Goal: Task Accomplishment & Management: Manage account settings

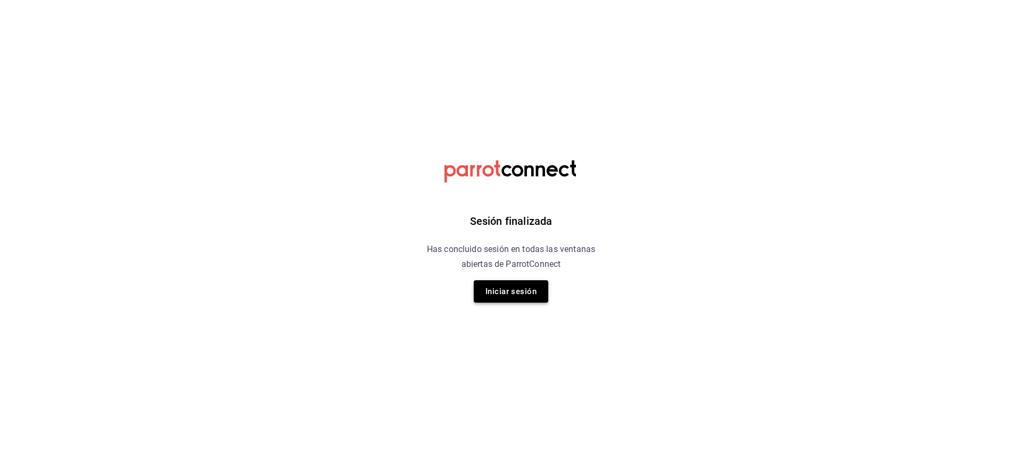
click at [510, 299] on button "Iniciar sesión" at bounding box center [511, 291] width 75 height 22
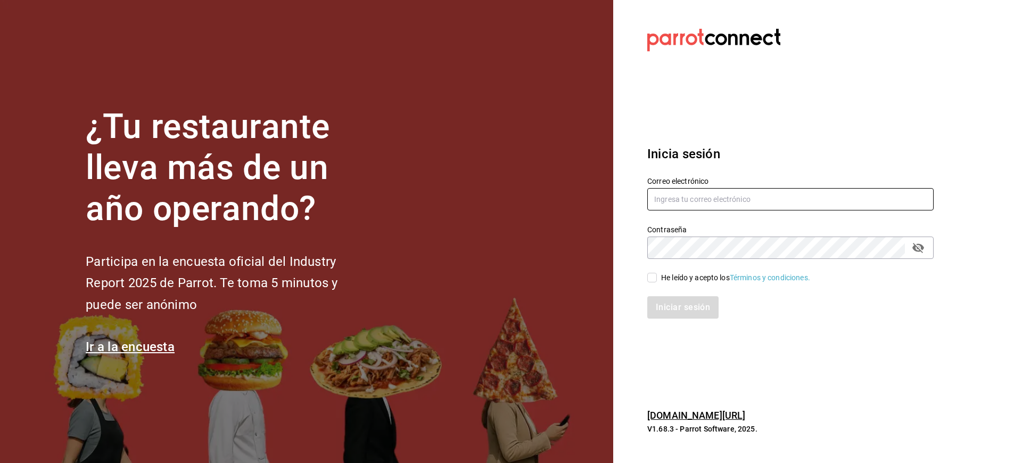
click at [682, 204] on input "text" at bounding box center [790, 199] width 286 height 22
type input "mcalderon@suo.mx"
click at [653, 282] on label "He leído y acepto los Términos y condiciones." at bounding box center [728, 277] width 163 height 11
click at [653, 282] on input "He leído y acepto los Términos y condiciones." at bounding box center [652, 278] width 10 height 10
checkbox input "true"
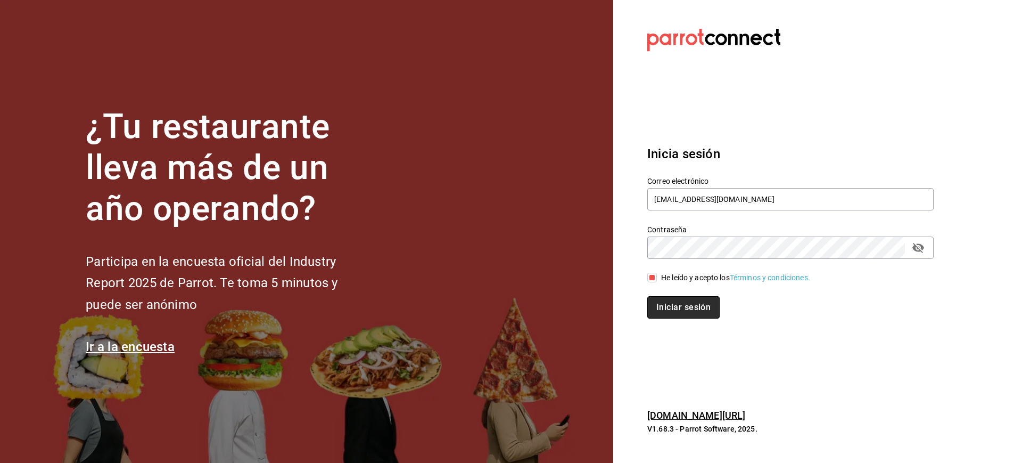
click at [683, 307] on button "Iniciar sesión" at bounding box center [683, 307] width 72 height 22
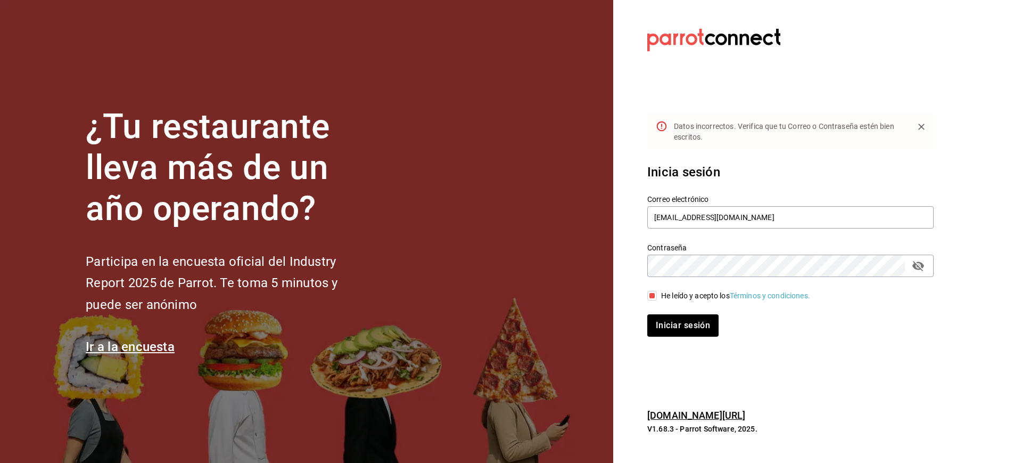
click at [916, 266] on icon "passwordField" at bounding box center [918, 265] width 13 height 13
click at [696, 322] on button "Iniciar sesión" at bounding box center [683, 325] width 72 height 22
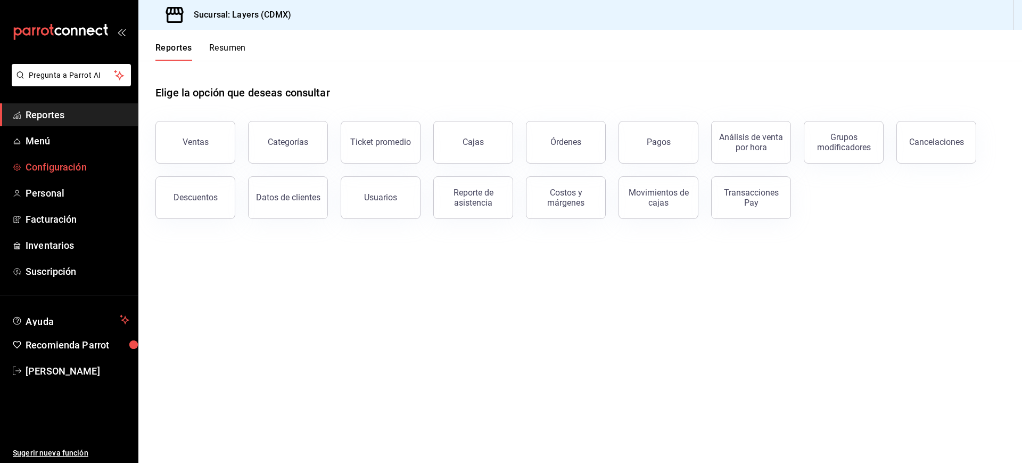
click at [48, 175] on link "Configuración" at bounding box center [69, 166] width 138 height 23
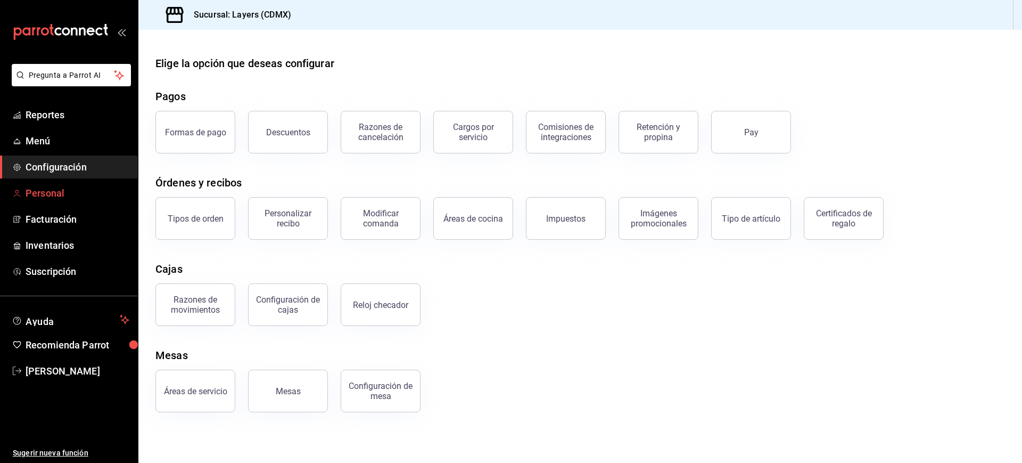
click at [55, 196] on span "Personal" at bounding box center [78, 193] width 104 height 14
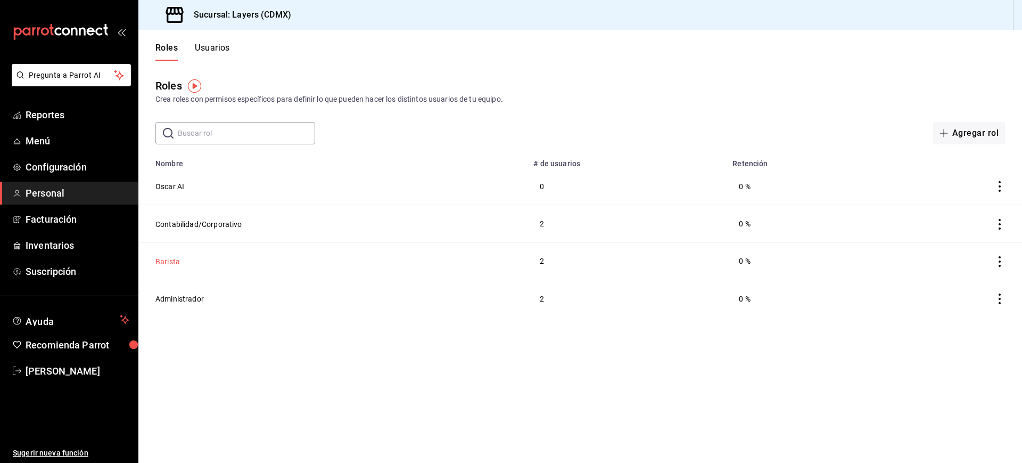
click at [170, 260] on button "Barista" at bounding box center [167, 261] width 24 height 11
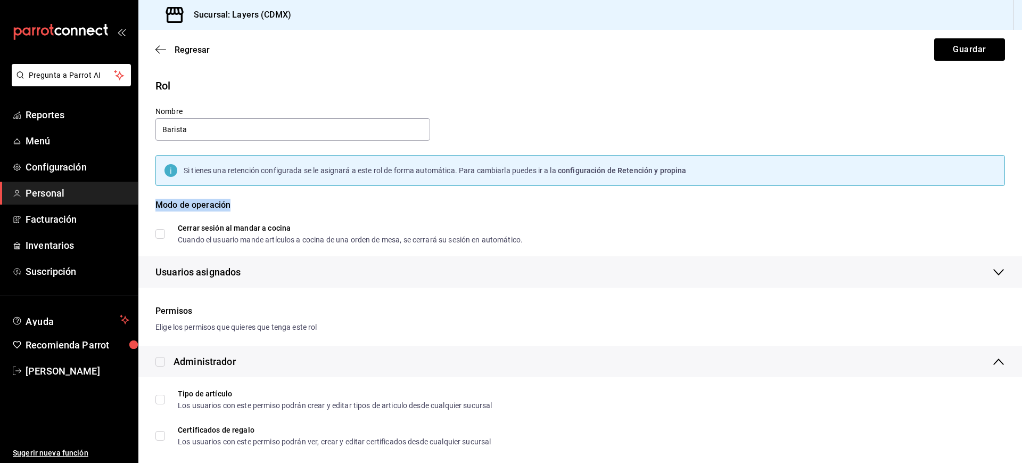
drag, startPoint x: 155, startPoint y: 203, endPoint x: 234, endPoint y: 198, distance: 78.5
click at [234, 198] on div "Modo de operación Cerrar sesión al mandar a cocina Cuando el usuario mande artí…" at bounding box center [574, 215] width 863 height 58
drag, startPoint x: 234, startPoint y: 203, endPoint x: 157, endPoint y: 208, distance: 76.8
click at [157, 208] on div "Modo de operación" at bounding box center [580, 212] width 850 height 26
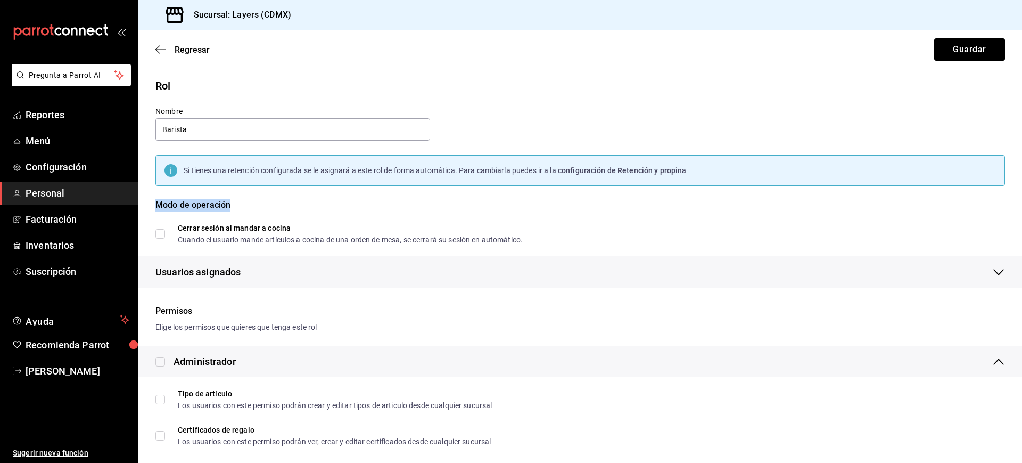
click at [157, 208] on div "Modo de operación" at bounding box center [580, 212] width 850 height 26
drag, startPoint x: 157, startPoint y: 208, endPoint x: 228, endPoint y: 210, distance: 70.9
click at [228, 210] on div "Modo de operación" at bounding box center [580, 212] width 850 height 26
drag, startPoint x: 229, startPoint y: 206, endPoint x: 158, endPoint y: 209, distance: 70.9
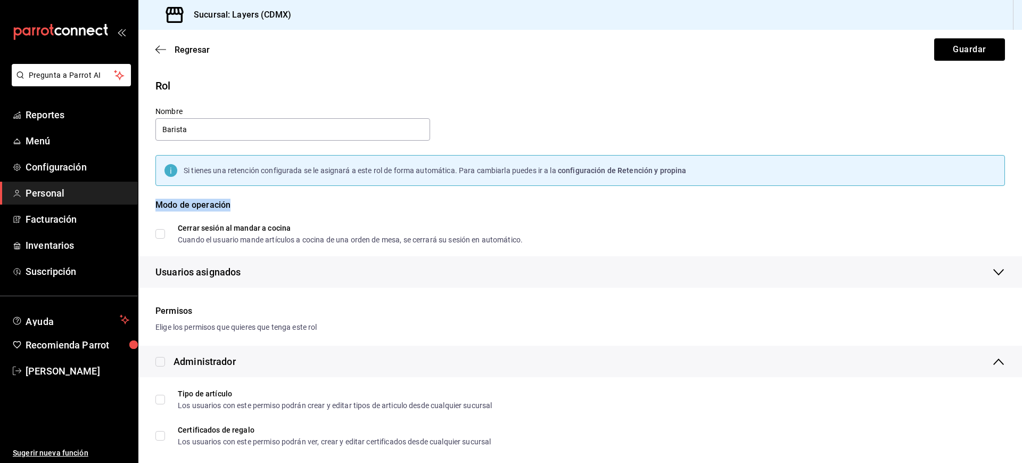
click at [158, 209] on div "Modo de operación" at bounding box center [580, 212] width 850 height 26
drag, startPoint x: 155, startPoint y: 207, endPoint x: 259, endPoint y: 203, distance: 103.3
click at [259, 203] on div "Modo de operación" at bounding box center [580, 212] width 850 height 26
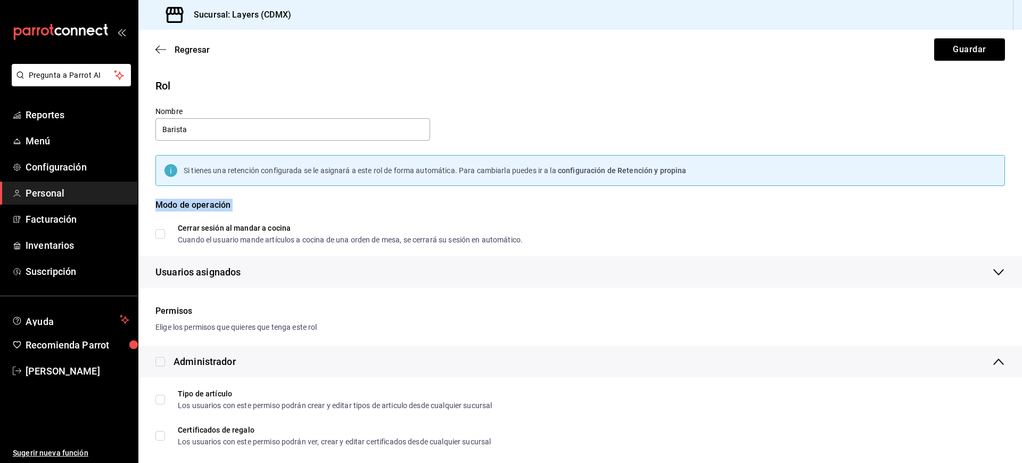
drag, startPoint x: 259, startPoint y: 203, endPoint x: 147, endPoint y: 197, distance: 111.5
click at [147, 197] on div "Modo de operación Cerrar sesión al mandar a cocina Cuando el usuario mande artí…" at bounding box center [574, 215] width 863 height 58
click at [154, 203] on div "Modo de operación Cerrar sesión al mandar a cocina Cuando el usuario mande artí…" at bounding box center [574, 215] width 863 height 58
drag, startPoint x: 154, startPoint y: 203, endPoint x: 237, endPoint y: 208, distance: 83.2
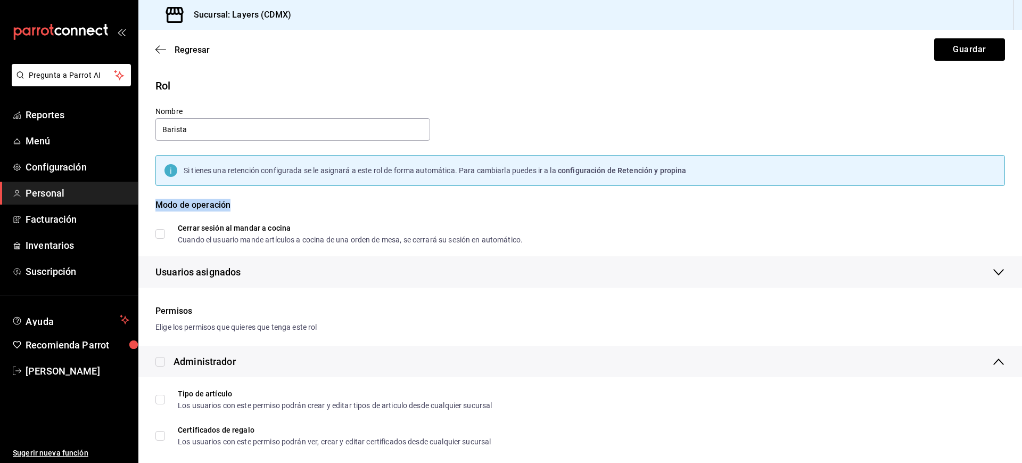
click at [237, 208] on div "Modo de operación Cerrar sesión al mandar a cocina Cuando el usuario mande artí…" at bounding box center [574, 215] width 863 height 58
click at [237, 208] on div "Modo de operación" at bounding box center [580, 212] width 850 height 26
drag, startPoint x: 237, startPoint y: 208, endPoint x: 154, endPoint y: 205, distance: 82.6
click at [154, 205] on div "Modo de operación Cerrar sesión al mandar a cocina Cuando el usuario mande artí…" at bounding box center [574, 215] width 863 height 58
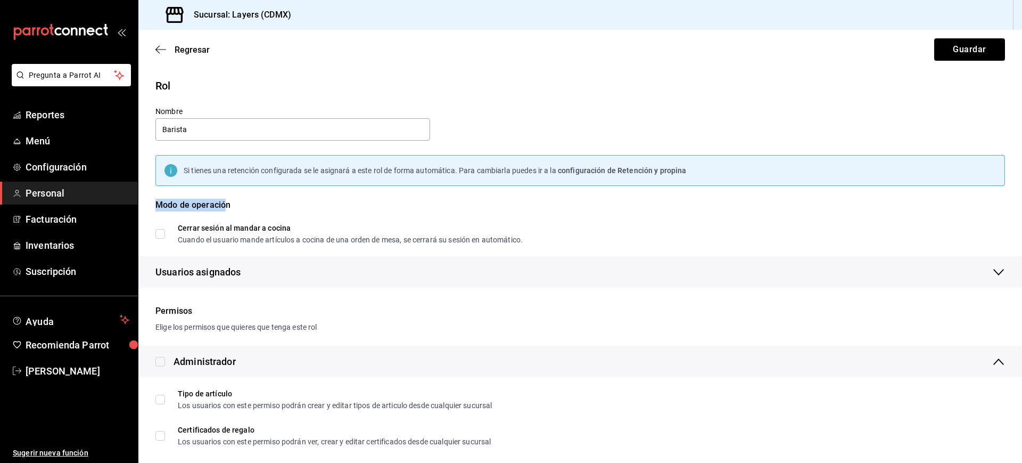
drag, startPoint x: 157, startPoint y: 203, endPoint x: 227, endPoint y: 204, distance: 70.8
click at [227, 204] on div "Modo de operación" at bounding box center [580, 212] width 850 height 26
drag, startPoint x: 232, startPoint y: 203, endPoint x: 153, endPoint y: 204, distance: 78.3
click at [153, 204] on div "Modo de operación Cerrar sesión al mandar a cocina Cuando el usuario mande artí…" at bounding box center [574, 215] width 863 height 58
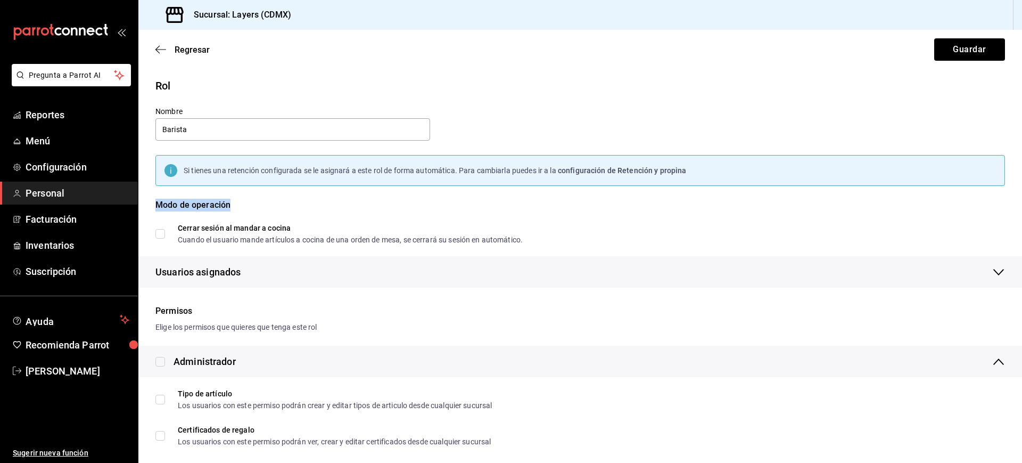
click at [153, 204] on div "Modo de operación Cerrar sesión al mandar a cocina Cuando el usuario mande artí…" at bounding box center [574, 215] width 863 height 58
drag, startPoint x: 157, startPoint y: 204, endPoint x: 239, endPoint y: 212, distance: 82.4
click at [239, 212] on div "Modo de operación" at bounding box center [580, 212] width 850 height 26
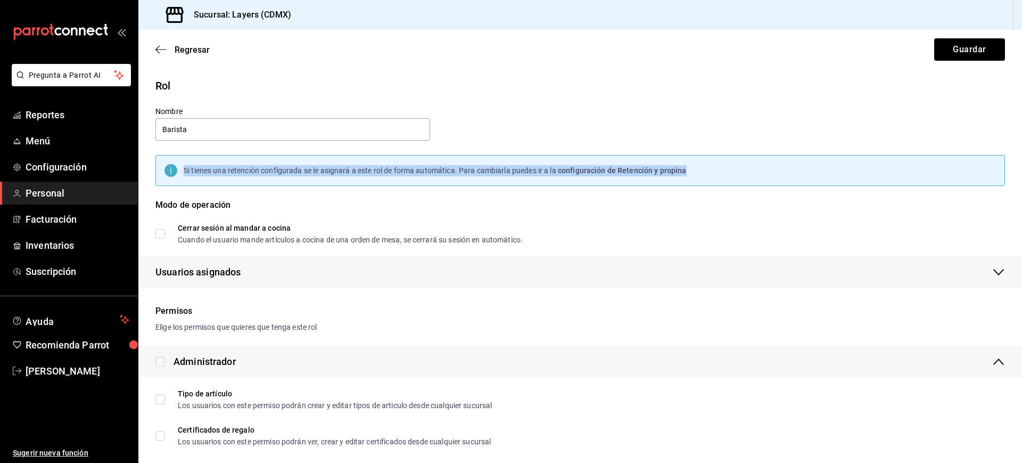
drag, startPoint x: 184, startPoint y: 169, endPoint x: 693, endPoint y: 167, distance: 509.0
click at [693, 167] on div "Si tienes una retención configurada se le asignará a este rol de forma automáti…" at bounding box center [580, 170] width 850 height 31
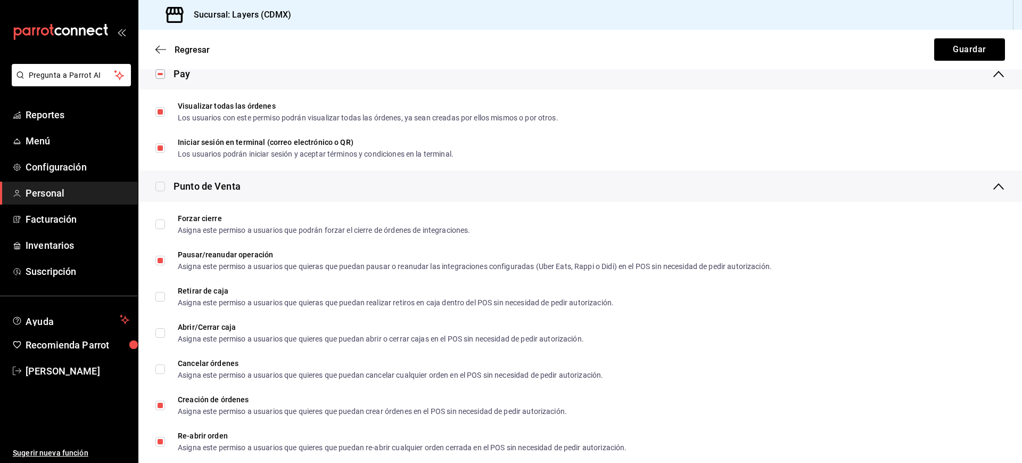
scroll to position [1175, 0]
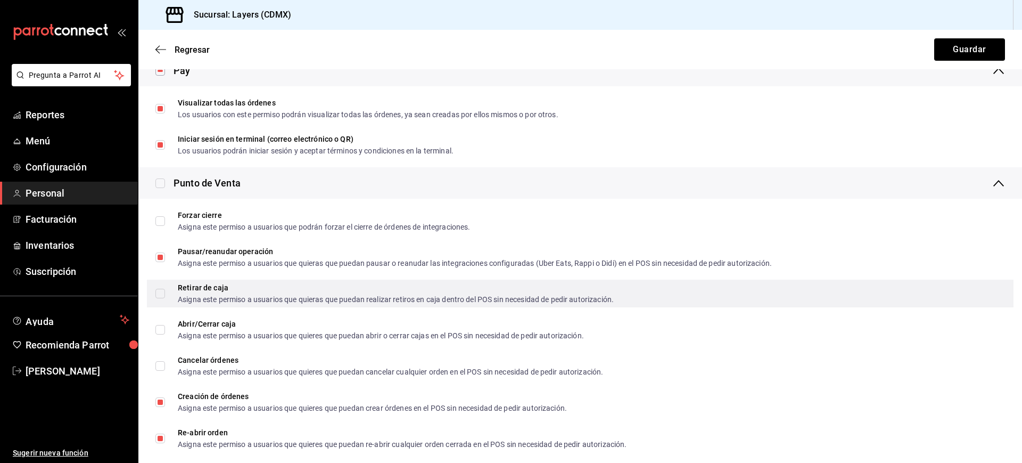
click at [160, 292] on input "Retirar de caja Asigna este permiso a usuarios que quieras que puedan realizar …" at bounding box center [160, 294] width 10 height 10
checkbox input "true"
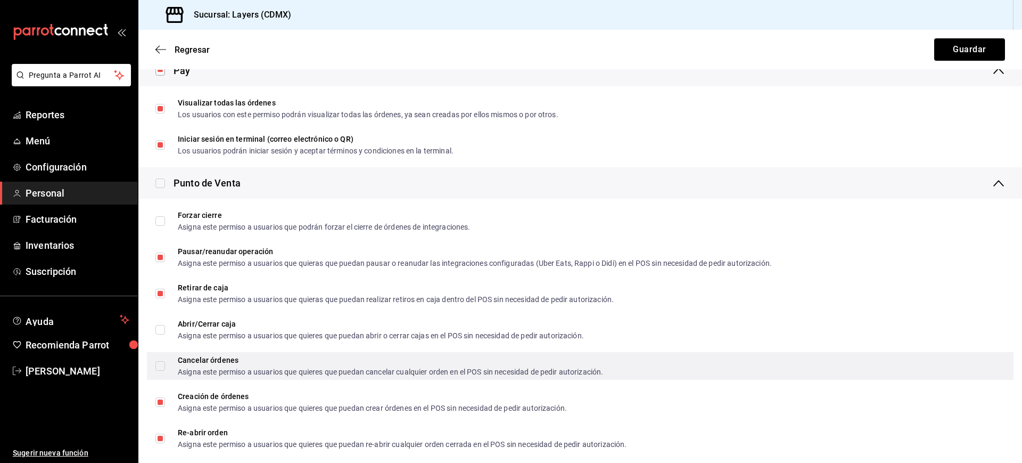
click at [158, 371] on label "Cancelar órdenes Asigna este permiso a usuarios que quieres que puedan cancelar…" at bounding box center [379, 365] width 448 height 19
click at [158, 371] on input "Cancelar órdenes Asigna este permiso a usuarios que quieres que puedan cancelar…" at bounding box center [160, 366] width 10 height 10
checkbox input "false"
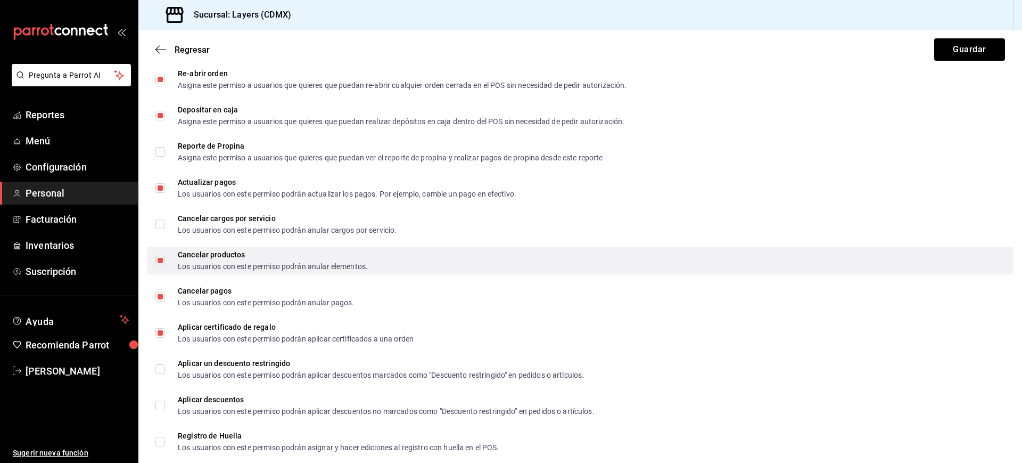
scroll to position [1580, 0]
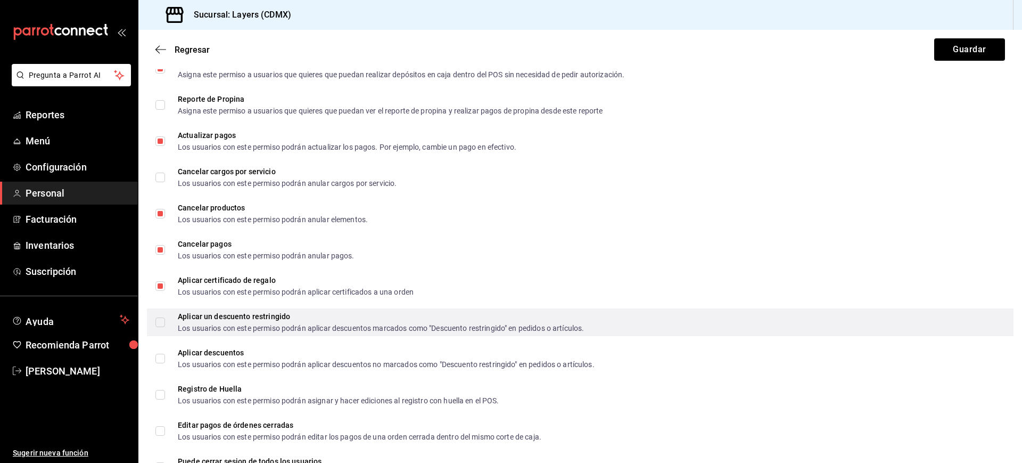
click at [160, 322] on input "Aplicar un descuento restringido Los usuarios con este permiso podrán aplicar d…" at bounding box center [160, 322] width 10 height 10
checkbox input "true"
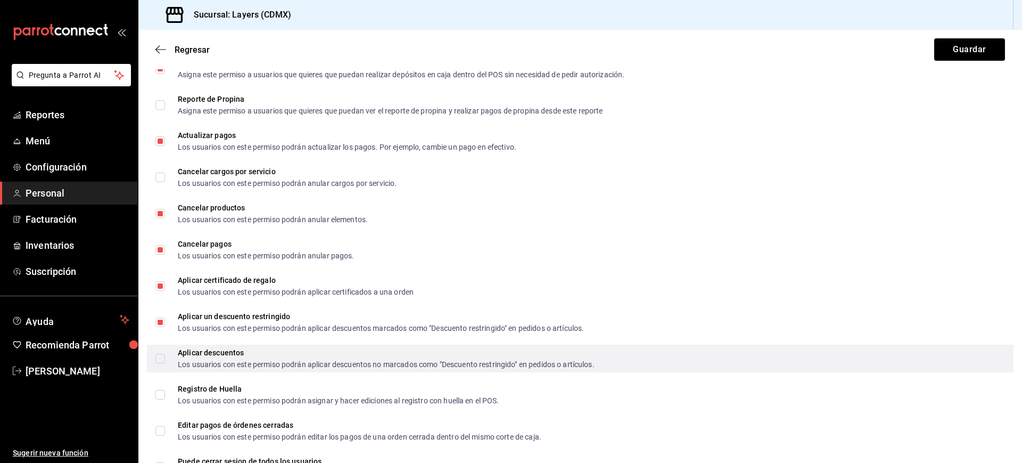
click at [160, 361] on input "Aplicar descuentos Los usuarios con este permiso podrán aplicar descuentos no m…" at bounding box center [160, 359] width 10 height 10
checkbox input "true"
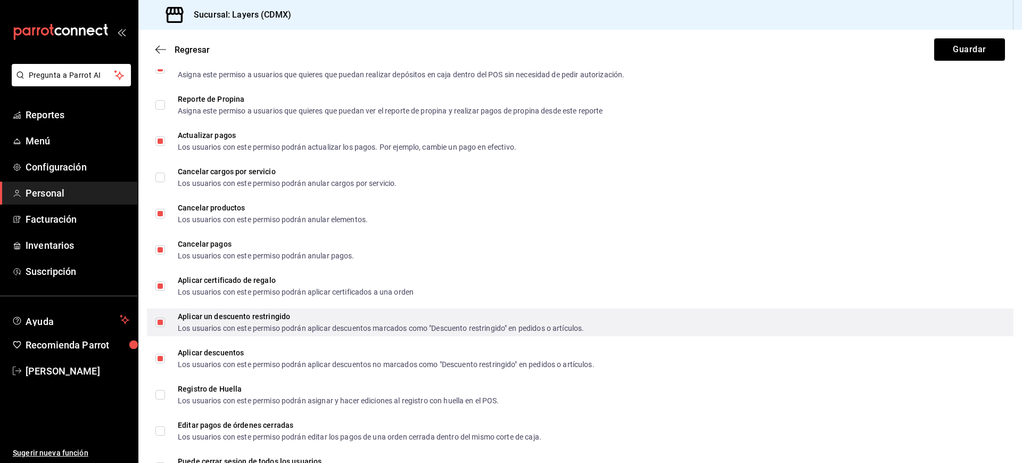
click at [157, 318] on input "Aplicar un descuento restringido Los usuarios con este permiso podrán aplicar d…" at bounding box center [160, 322] width 10 height 10
checkbox input "false"
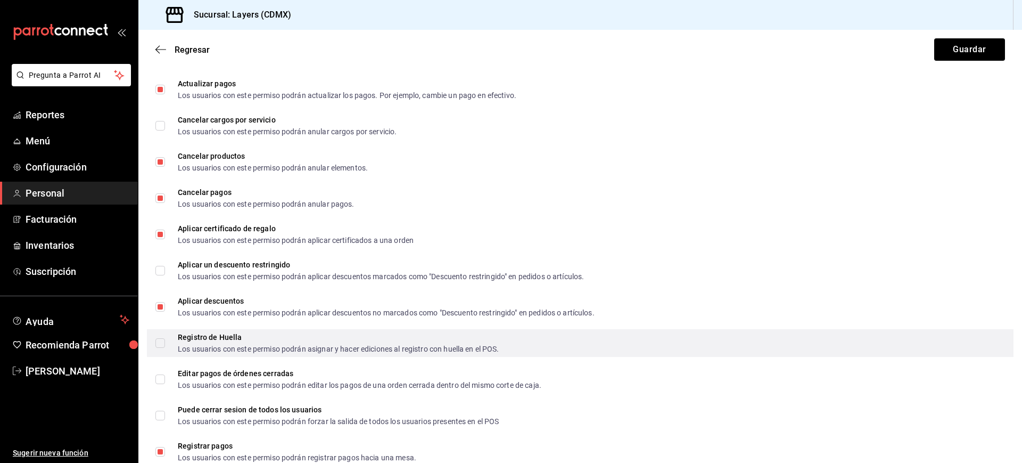
scroll to position [1640, 0]
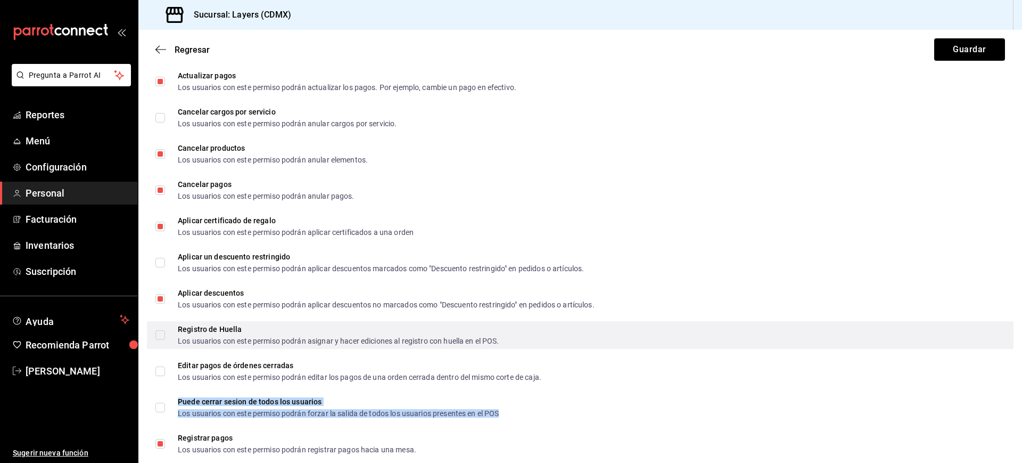
click at [218, 401] on div "Puede cerrar sesion de todos los usuarios" at bounding box center [338, 401] width 321 height 7
checkbox input "true"
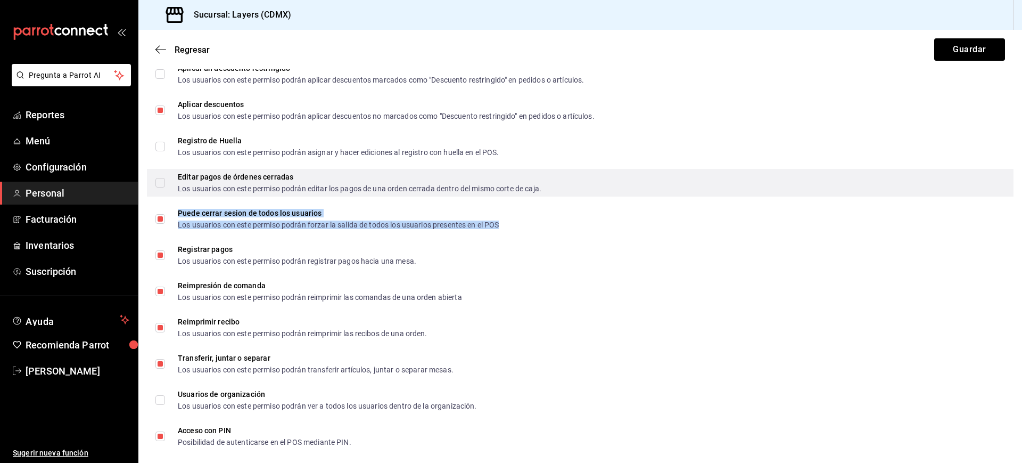
scroll to position [1914, 0]
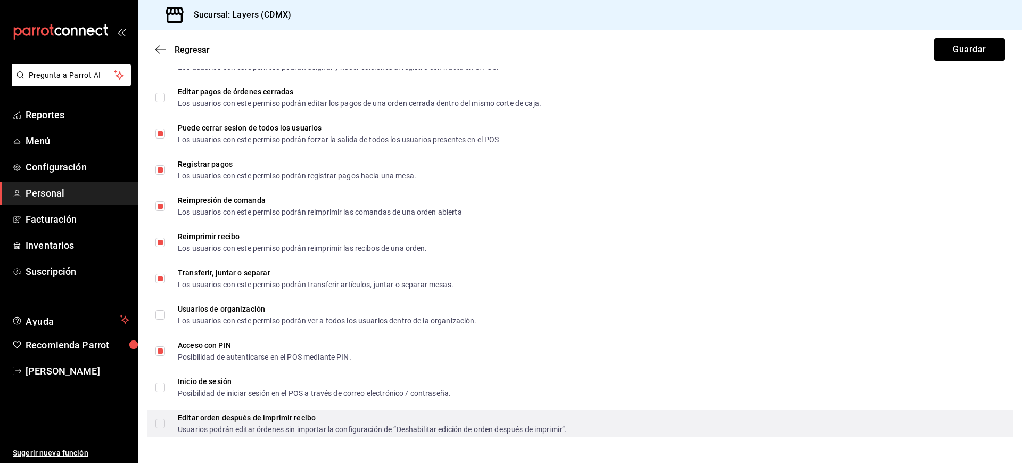
click at [167, 425] on span "Editar orden después de imprimir recibo Usuarios podrán editar órdenes sin impo…" at bounding box center [366, 423] width 402 height 19
click at [165, 425] on input "Editar orden después de imprimir recibo Usuarios podrán editar órdenes sin impo…" at bounding box center [160, 424] width 10 height 10
click at [160, 424] on input "Editar orden después de imprimir recibo Usuarios podrán editar órdenes sin impo…" at bounding box center [160, 424] width 10 height 10
checkbox input "true"
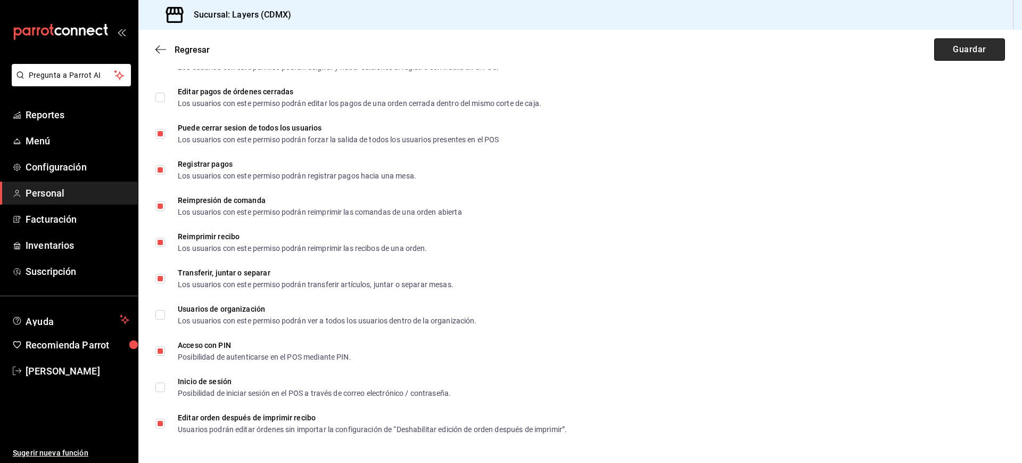
click at [944, 47] on button "Guardar" at bounding box center [969, 49] width 71 height 22
